Goal: Entertainment & Leisure: Browse casually

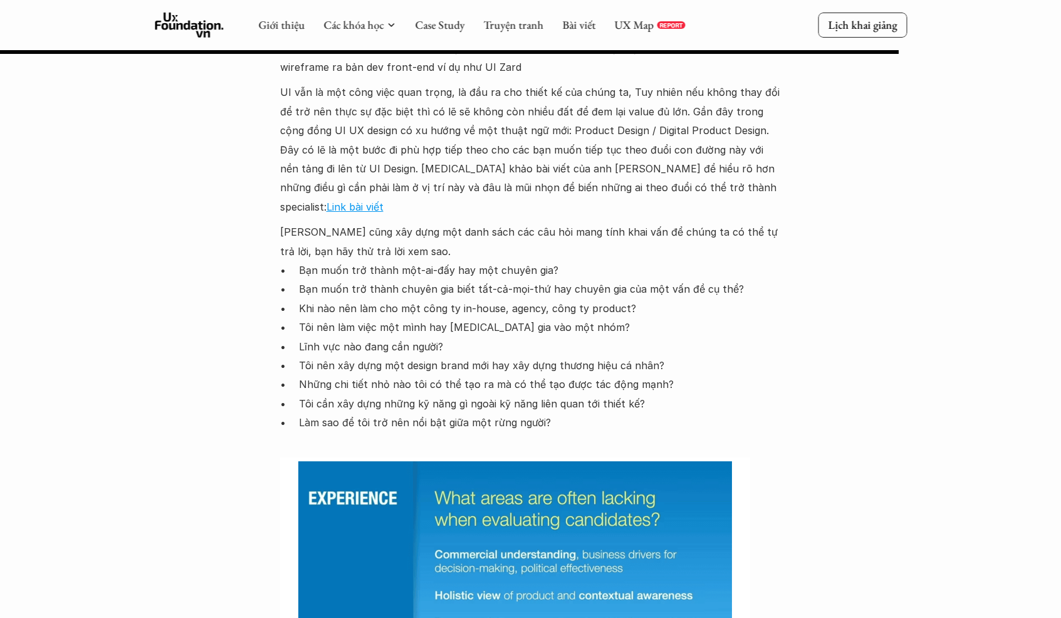
scroll to position [5147, 0]
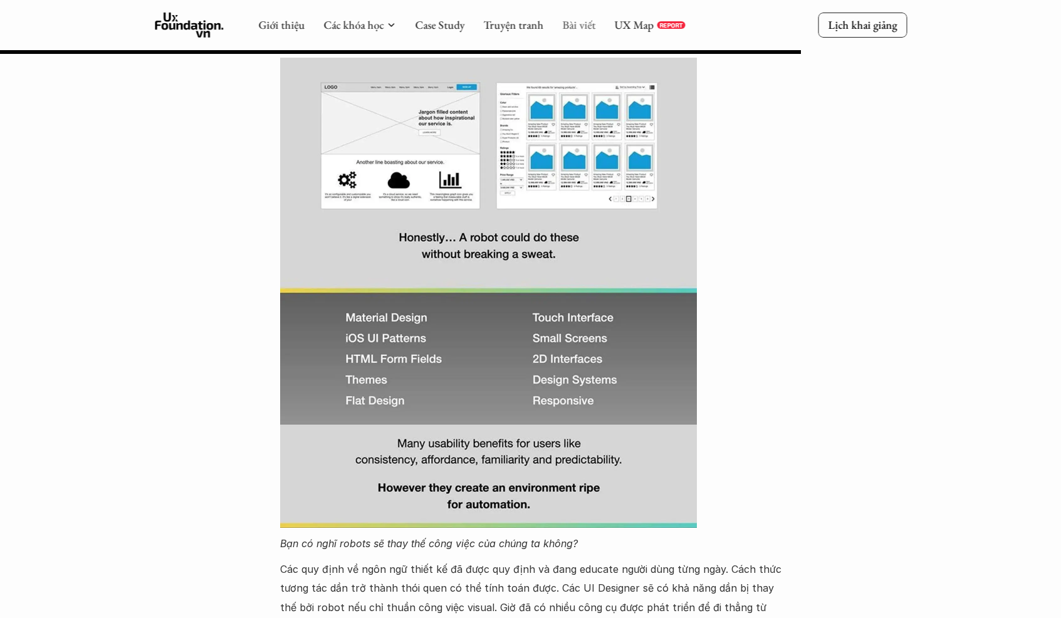
click at [579, 21] on link "Bài viết" at bounding box center [578, 25] width 33 height 14
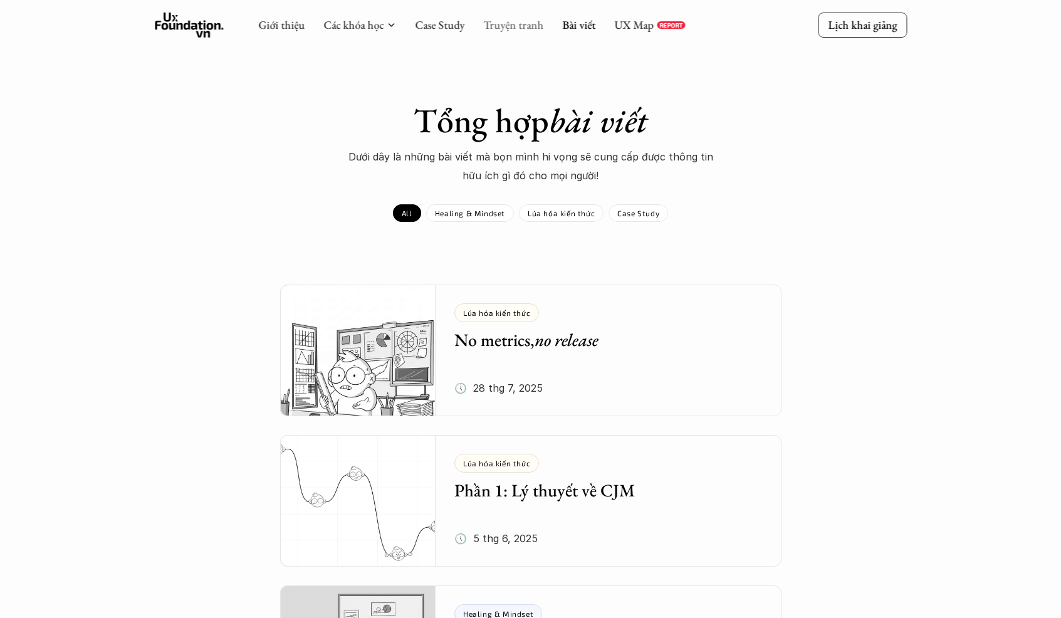
click at [528, 27] on link "Truyện tranh" at bounding box center [513, 25] width 60 height 14
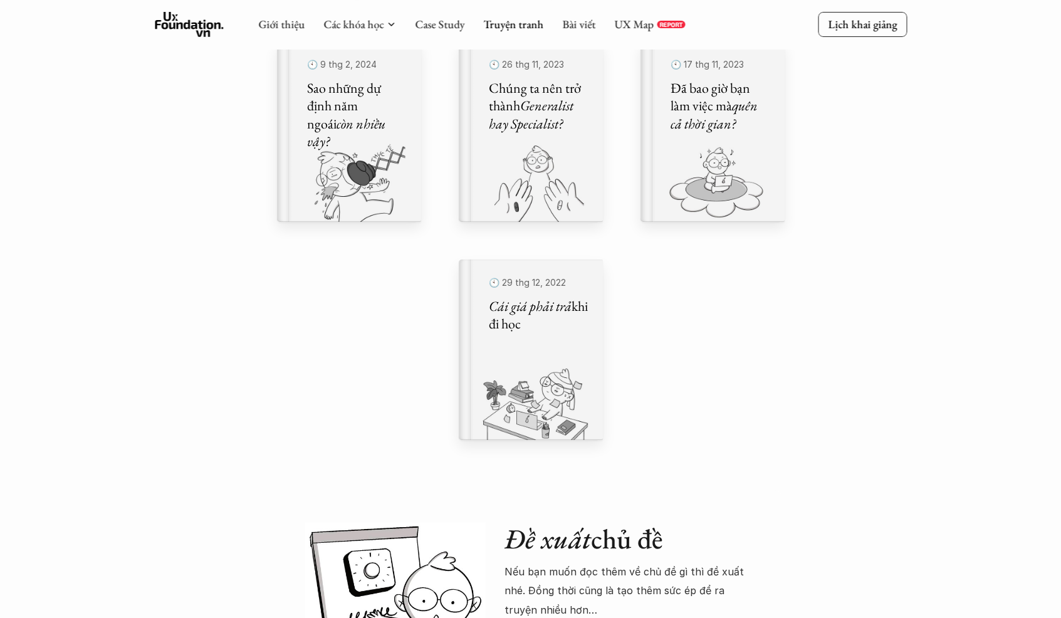
scroll to position [785, 0]
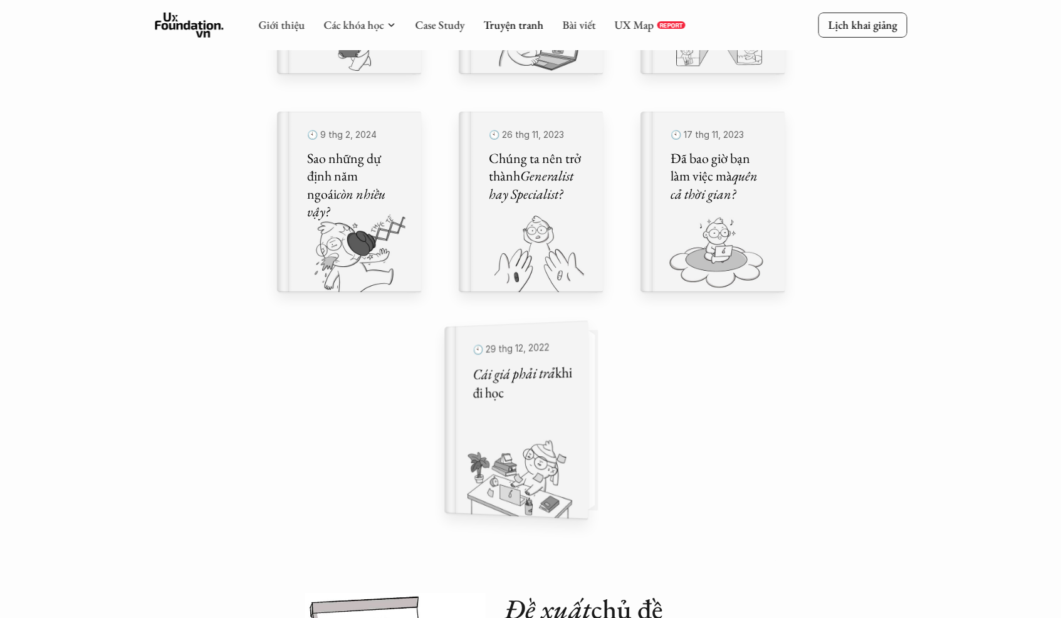
click at [511, 466] on img at bounding box center [508, 475] width 128 height 86
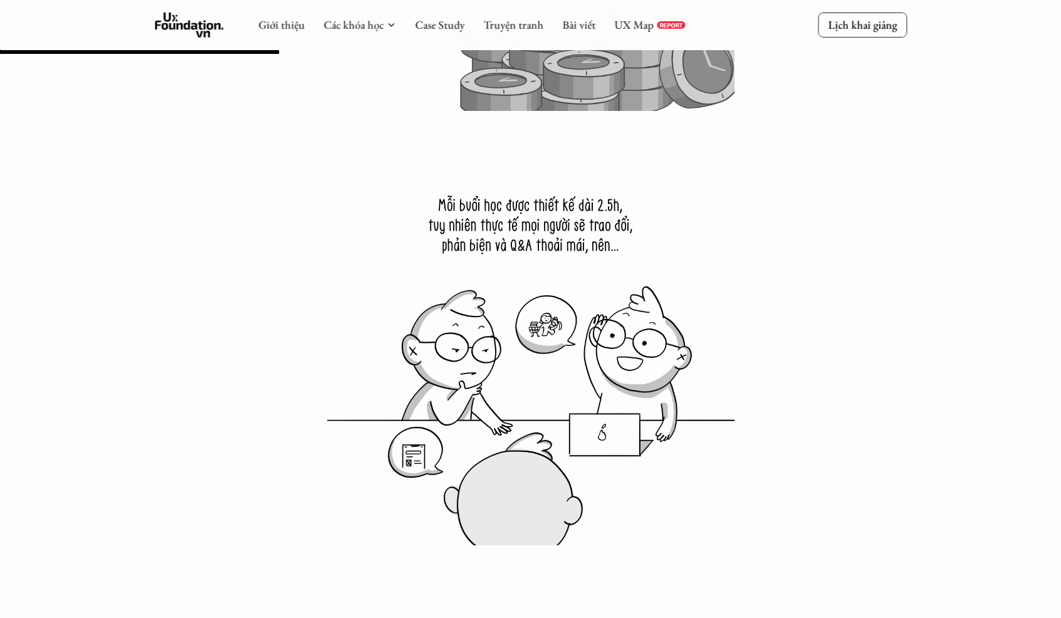
scroll to position [3541, 0]
